Goal: Communication & Community: Answer question/provide support

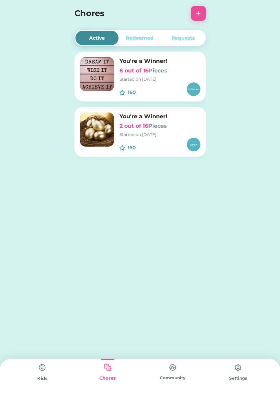
click at [194, 40] on div "Requests" at bounding box center [183, 38] width 23 height 7
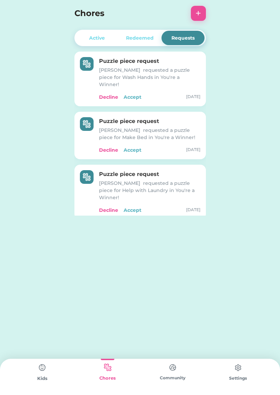
click at [132, 94] on div "Accept" at bounding box center [133, 97] width 18 height 7
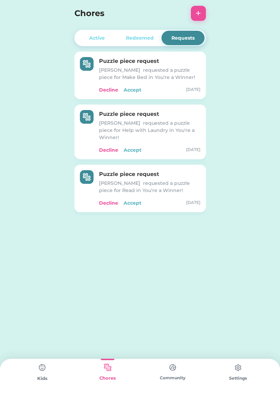
click at [136, 90] on div "Accept" at bounding box center [133, 90] width 18 height 7
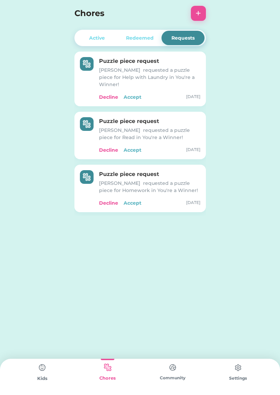
click at [132, 94] on div "Accept" at bounding box center [133, 97] width 18 height 7
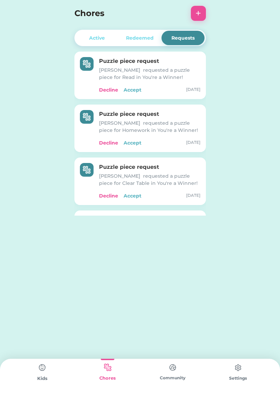
click at [137, 90] on div "Accept" at bounding box center [133, 90] width 18 height 7
click at [138, 92] on div "Accept" at bounding box center [133, 90] width 18 height 7
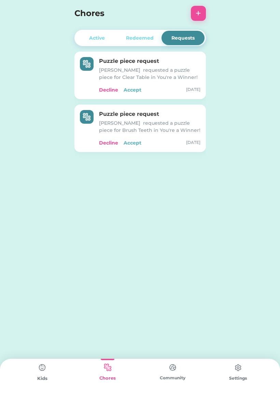
click at [136, 91] on div "Accept" at bounding box center [133, 90] width 18 height 7
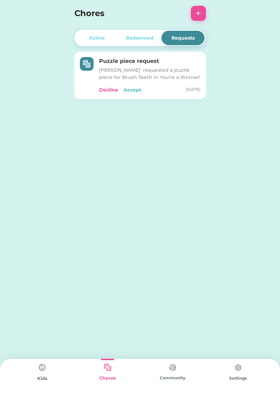
click at [134, 93] on div "Accept" at bounding box center [133, 90] width 18 height 7
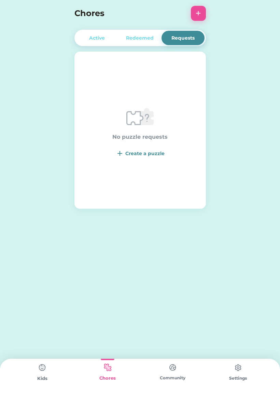
click at [106, 40] on div "Active" at bounding box center [97, 38] width 43 height 14
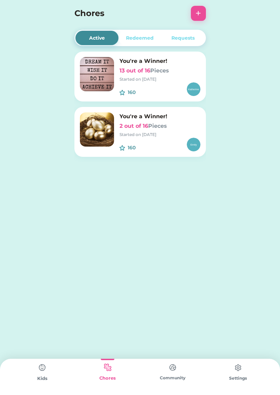
click at [143, 37] on div "Redeemed" at bounding box center [140, 38] width 28 height 7
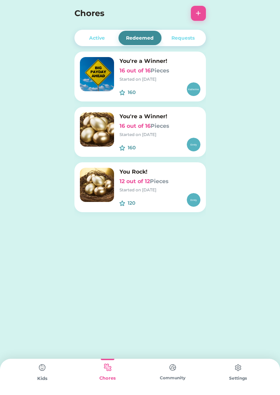
click at [101, 36] on div "Active" at bounding box center [97, 38] width 16 height 7
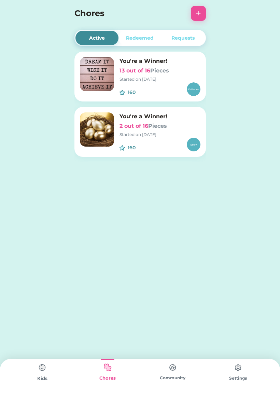
click at [143, 36] on div "Redeemed" at bounding box center [140, 38] width 28 height 7
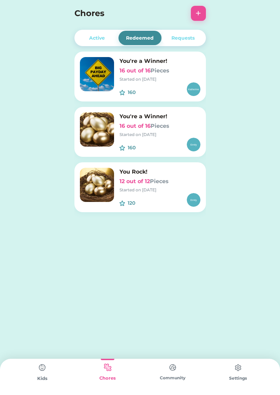
click at [171, 79] on div "Started on [DATE]" at bounding box center [160, 79] width 81 height 6
click at [98, 39] on div "Active" at bounding box center [97, 38] width 16 height 7
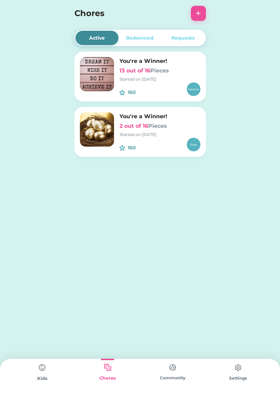
click at [156, 135] on div "Started on [DATE]" at bounding box center [160, 135] width 81 height 6
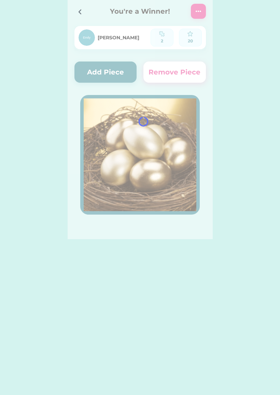
click at [120, 68] on div at bounding box center [140, 119] width 145 height 239
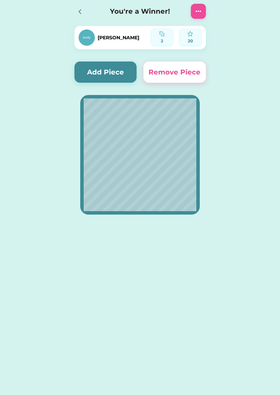
click at [119, 71] on button "Add Piece" at bounding box center [106, 72] width 63 height 21
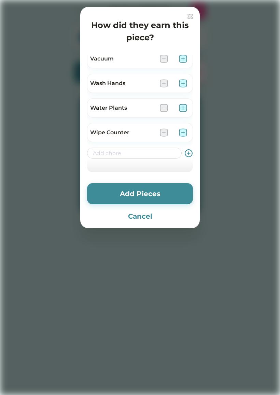
scroll to position [498, 0]
click at [184, 85] on img at bounding box center [183, 83] width 8 height 8
click at [183, 82] on img at bounding box center [183, 83] width 8 height 8
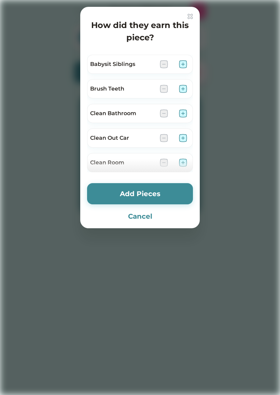
click at [142, 189] on button "Add Pieces" at bounding box center [140, 193] width 106 height 21
